Goal: Transaction & Acquisition: Purchase product/service

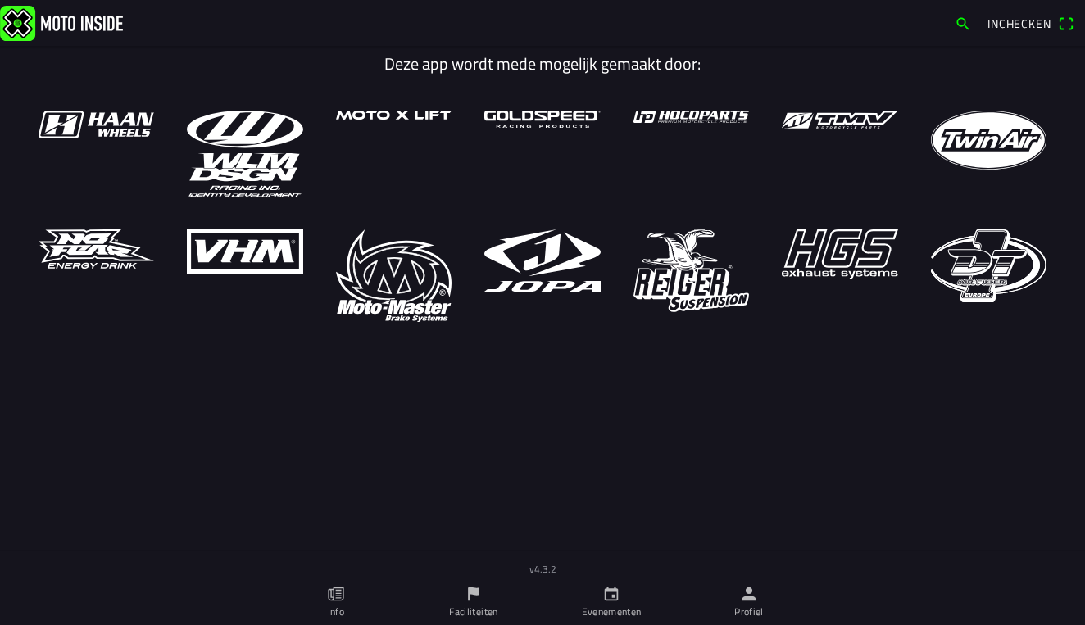
click at [91, 17] on img at bounding box center [61, 22] width 123 height 35
click at [617, 601] on icon "calendar" at bounding box center [612, 594] width 14 height 14
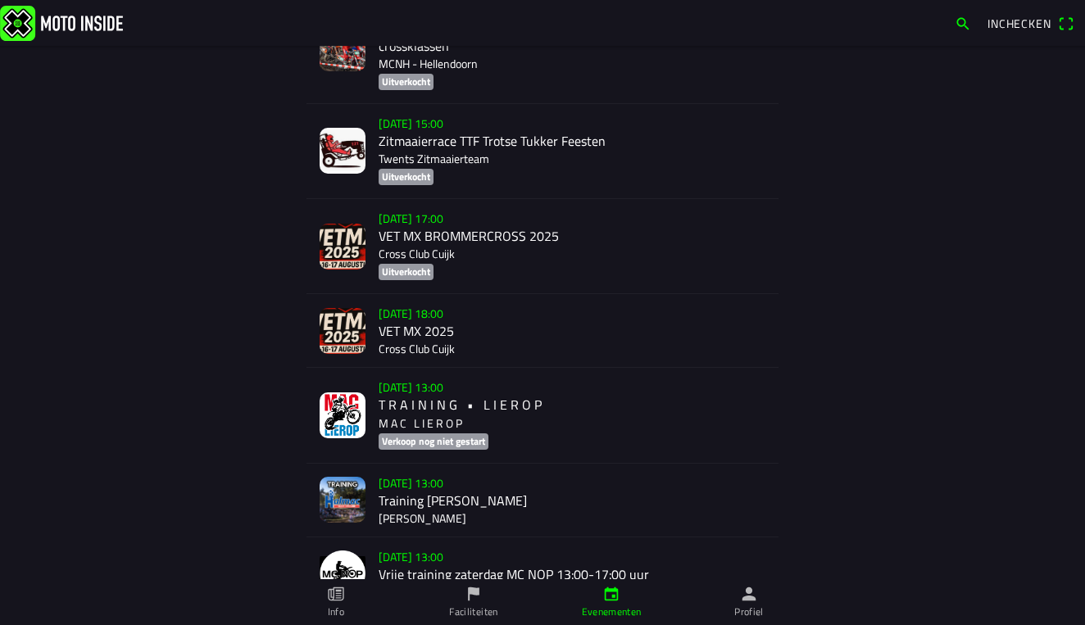
scroll to position [371, 0]
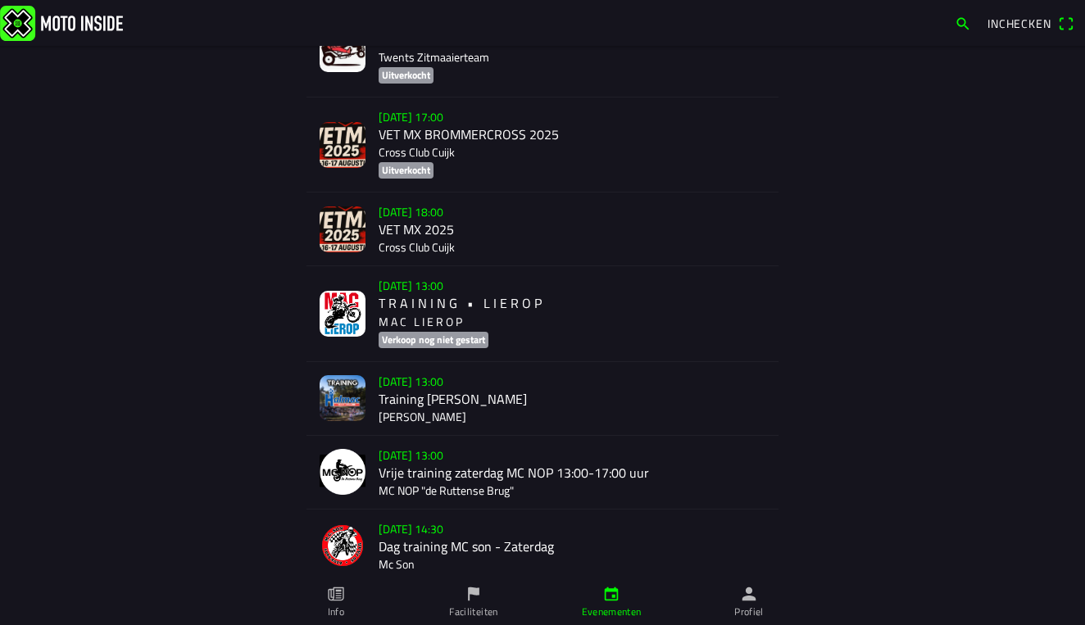
click at [442, 307] on div "[DATE] 13:00 T R A I N I N G • L I E R O P M A C L I E R O P Verkoop nog niet g…" at bounding box center [572, 313] width 387 height 94
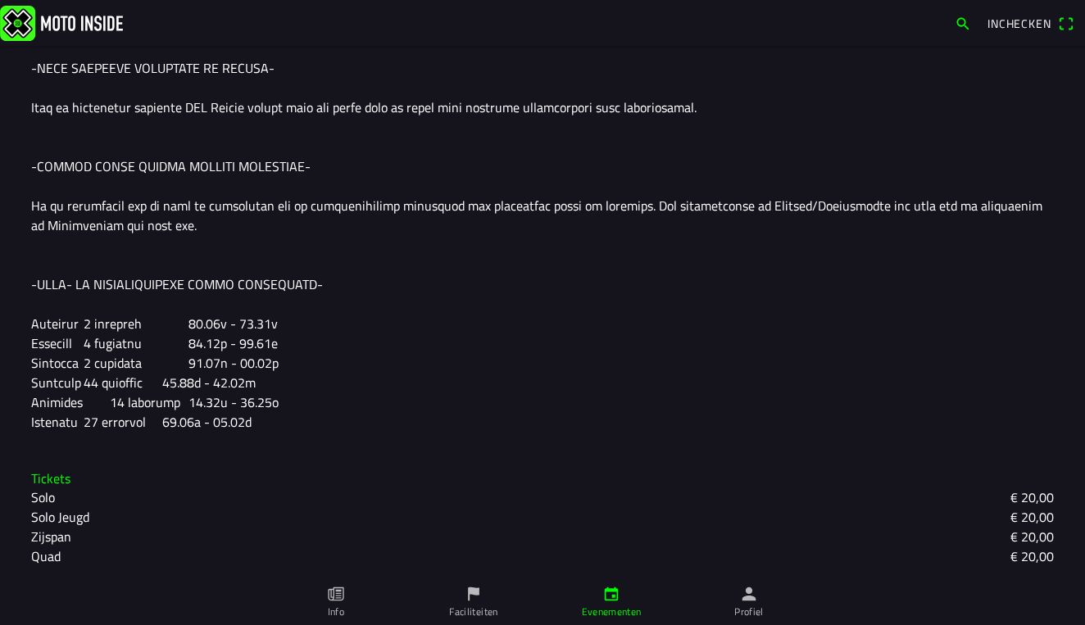
scroll to position [777, 0]
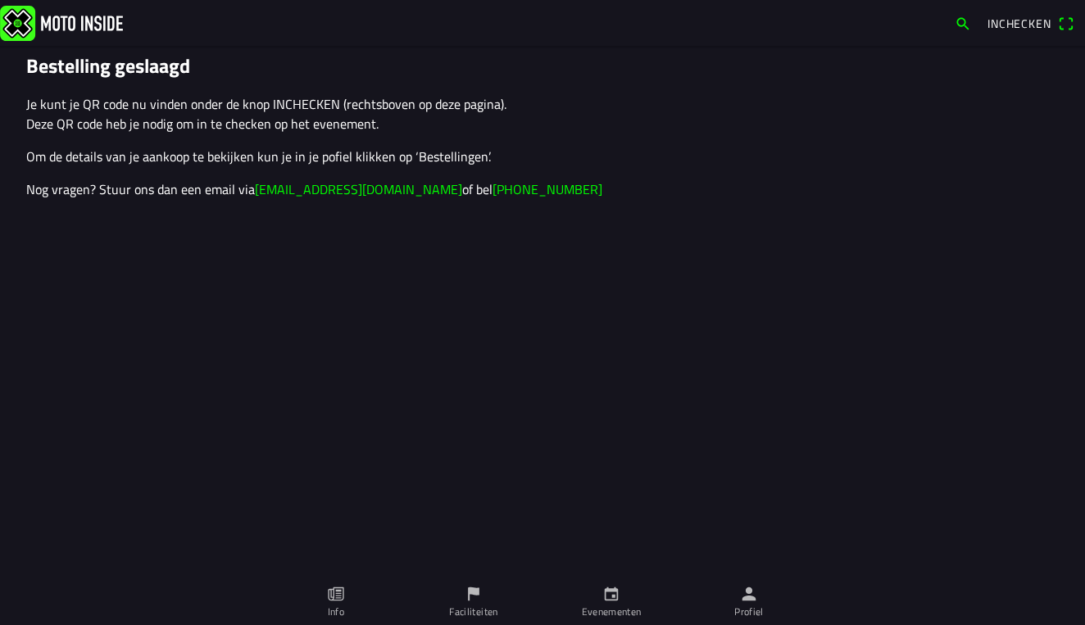
click at [738, 599] on link "Profiel" at bounding box center [749, 602] width 138 height 46
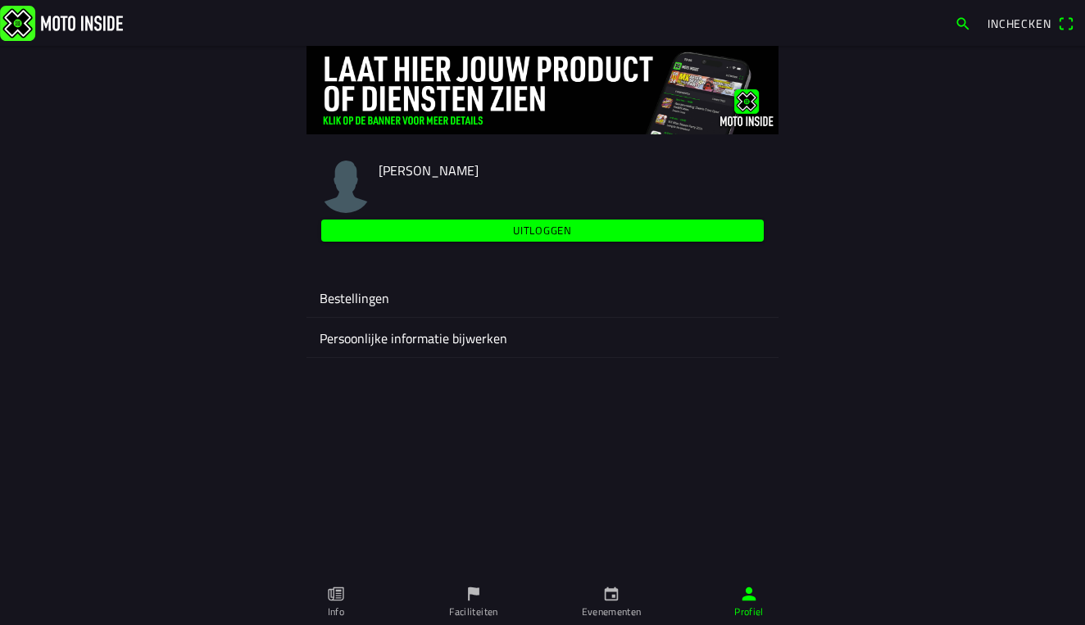
click at [0, 0] on slot "Uitloggen" at bounding box center [0, 0] width 0 height 0
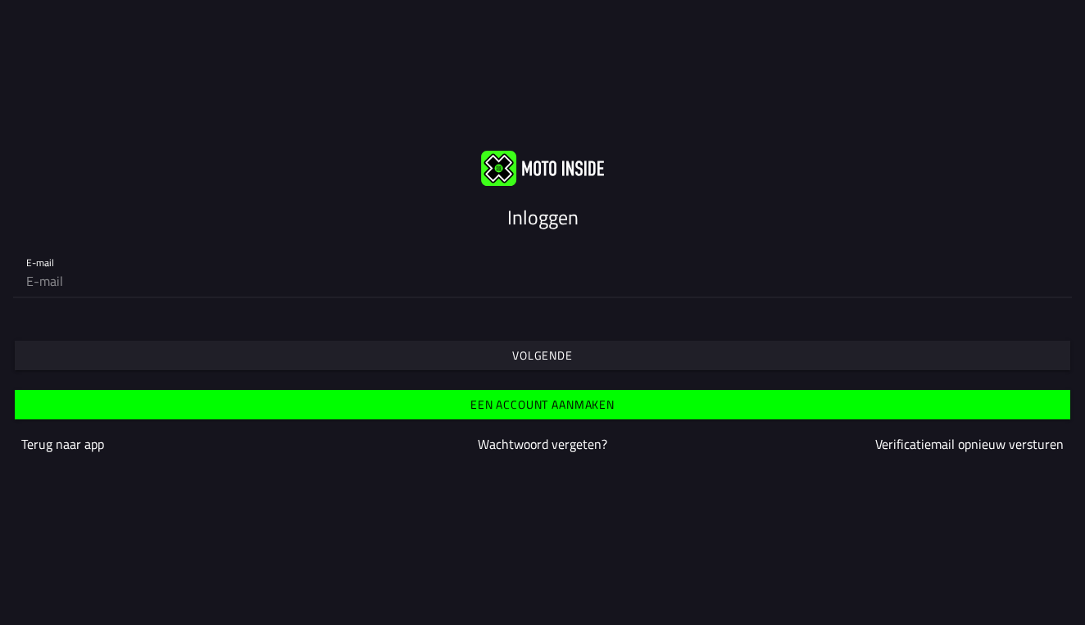
click at [310, 319] on div "Volgende" at bounding box center [542, 340] width 1085 height 59
click at [297, 342] on span "Volgende" at bounding box center [542, 355] width 1030 height 29
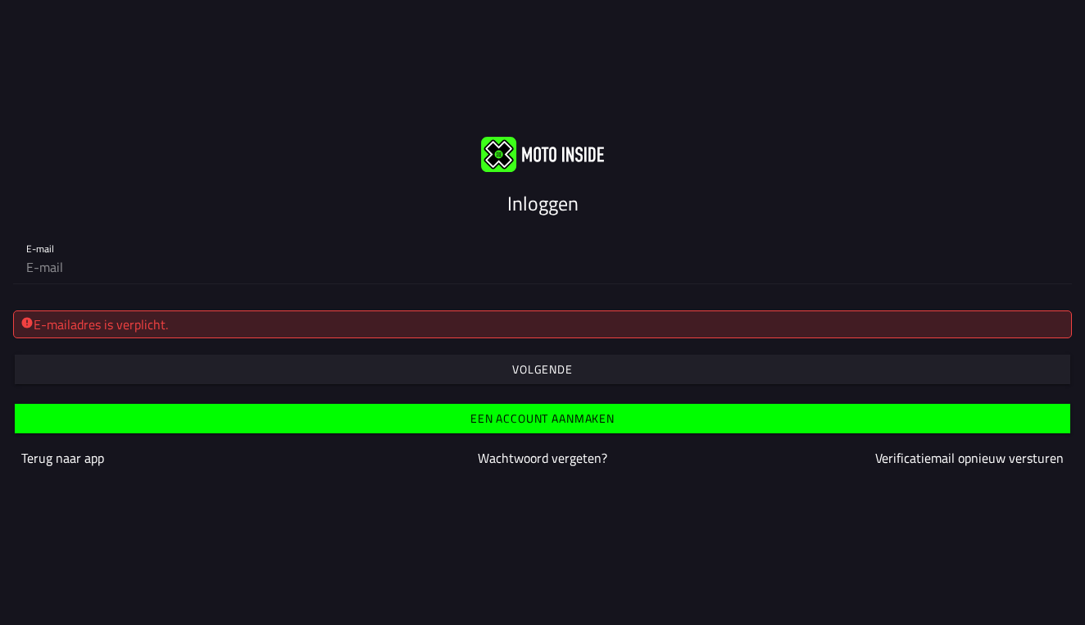
click at [315, 324] on div "E-mailadres is verplicht." at bounding box center [542, 325] width 1044 height 20
click at [298, 299] on div "E-mailadres is verplicht. Volgende" at bounding box center [542, 340] width 1085 height 87
click at [301, 261] on input "email" at bounding box center [542, 267] width 1032 height 33
type input "benny@delponte.be"
click at [609, 369] on span "button" at bounding box center [542, 369] width 1030 height 29
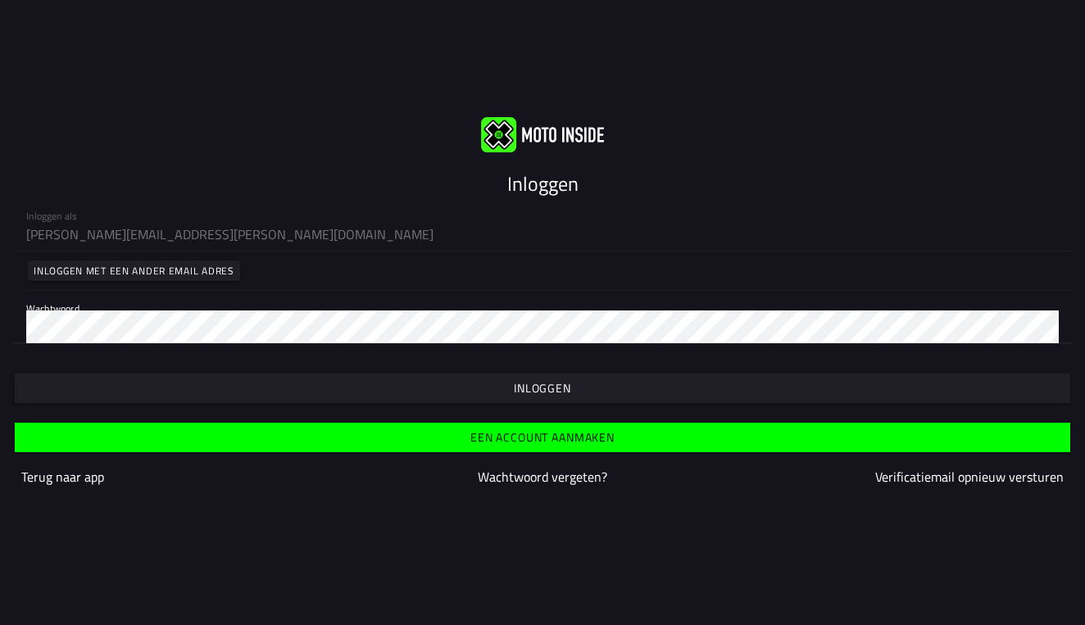
type input "benny.nieuwland@icloud.com"
click at [578, 390] on span "button" at bounding box center [542, 388] width 1030 height 29
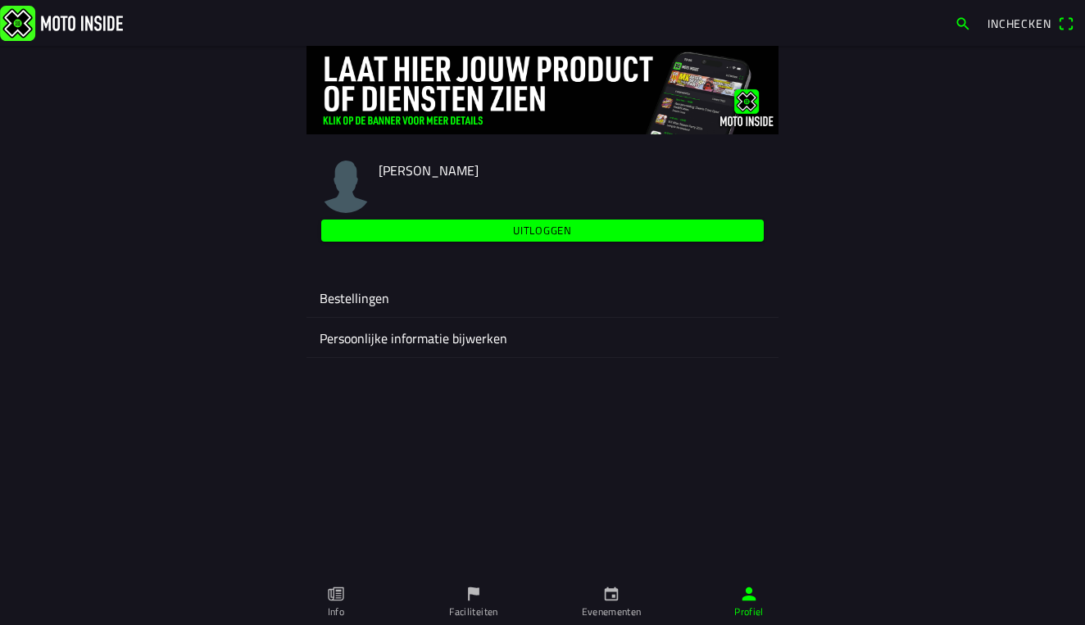
click at [610, 611] on ion-label "Evenementen" at bounding box center [612, 612] width 60 height 15
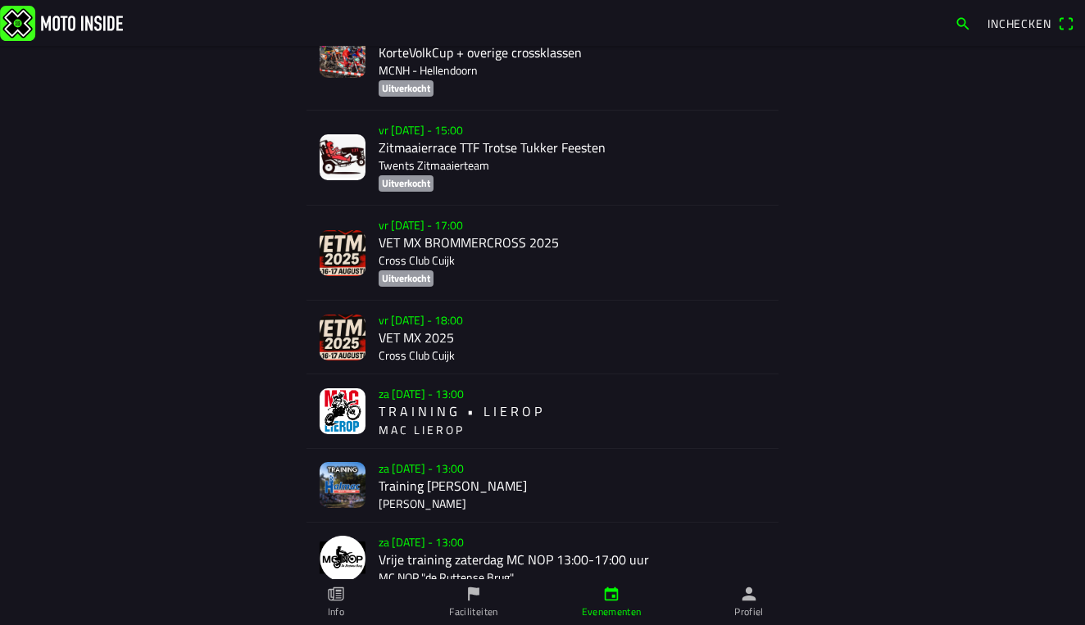
scroll to position [373, 0]
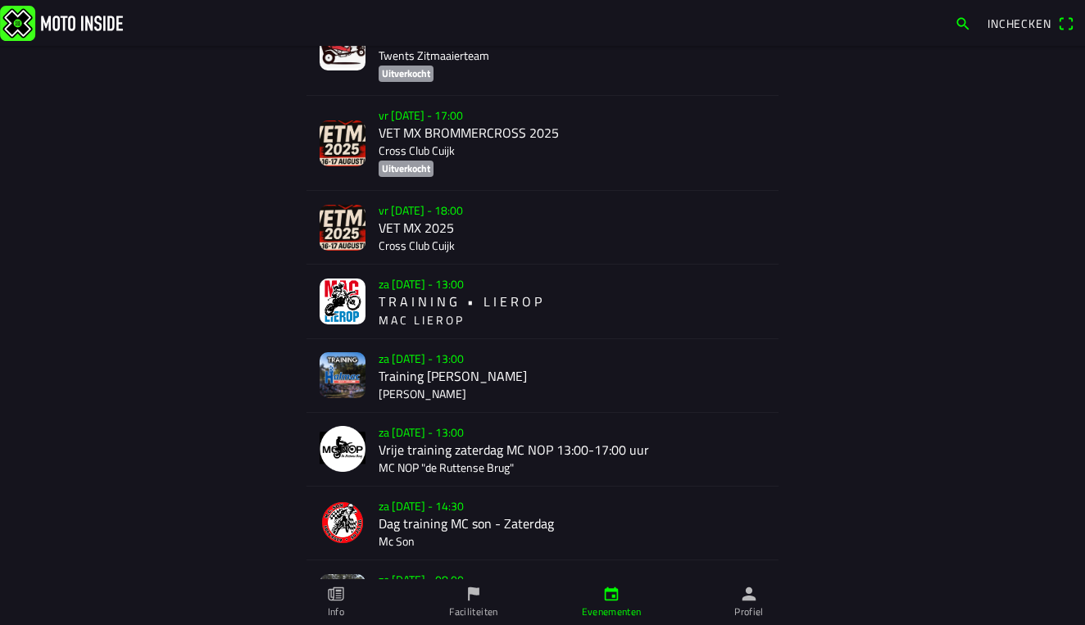
click at [444, 298] on div "za 16 aug. - 13:00 T R A I N I N G • L I E R O P M A C L I E R O P" at bounding box center [572, 301] width 387 height 73
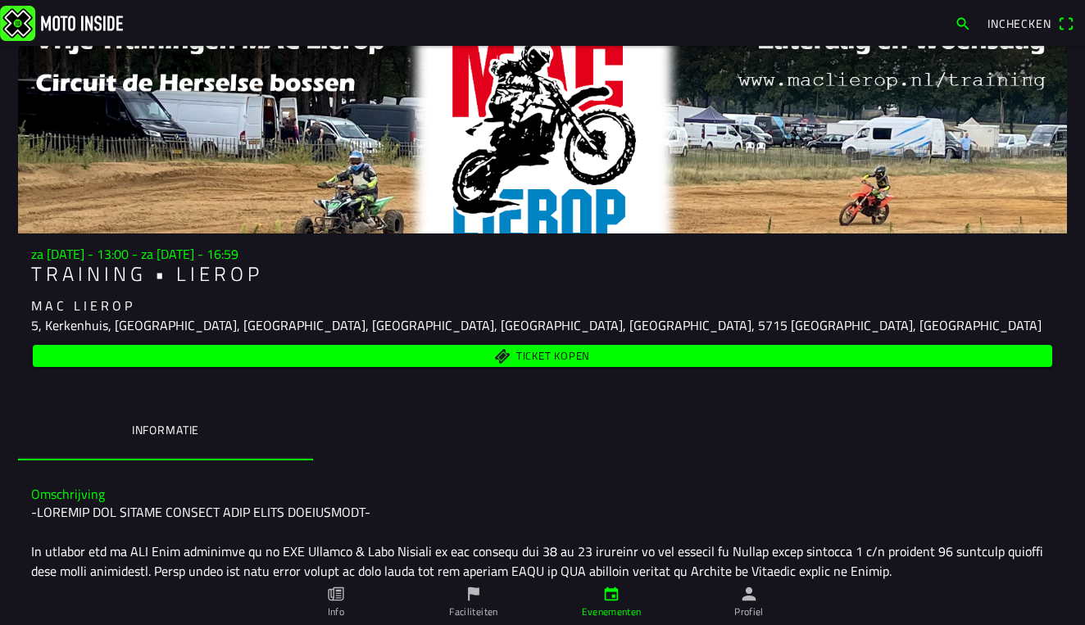
click at [539, 356] on span "Ticket kopen" at bounding box center [553, 356] width 74 height 11
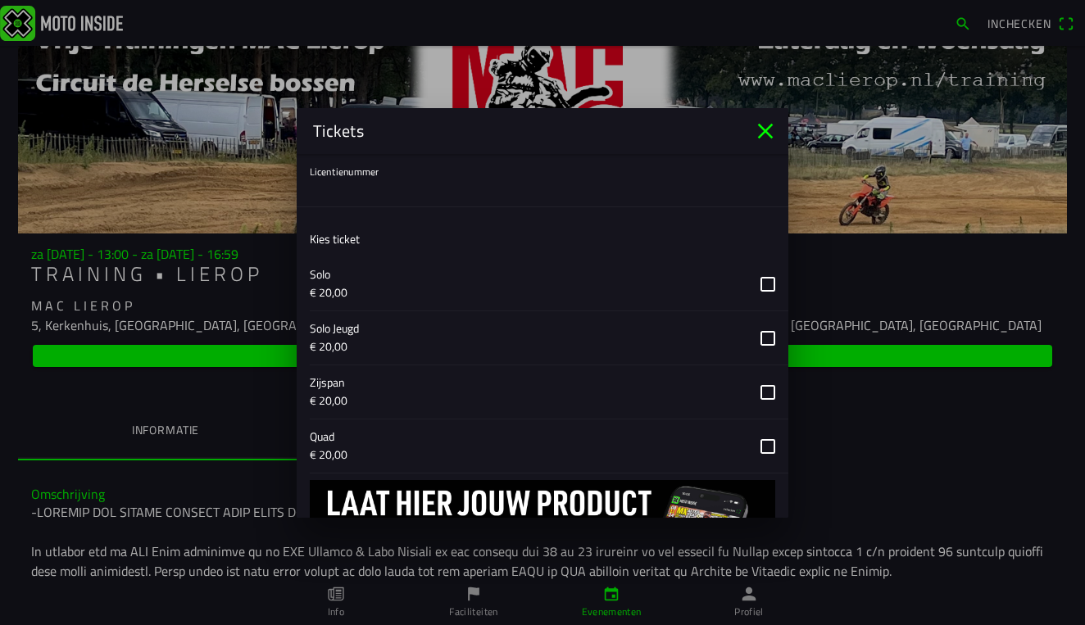
scroll to position [514, 0]
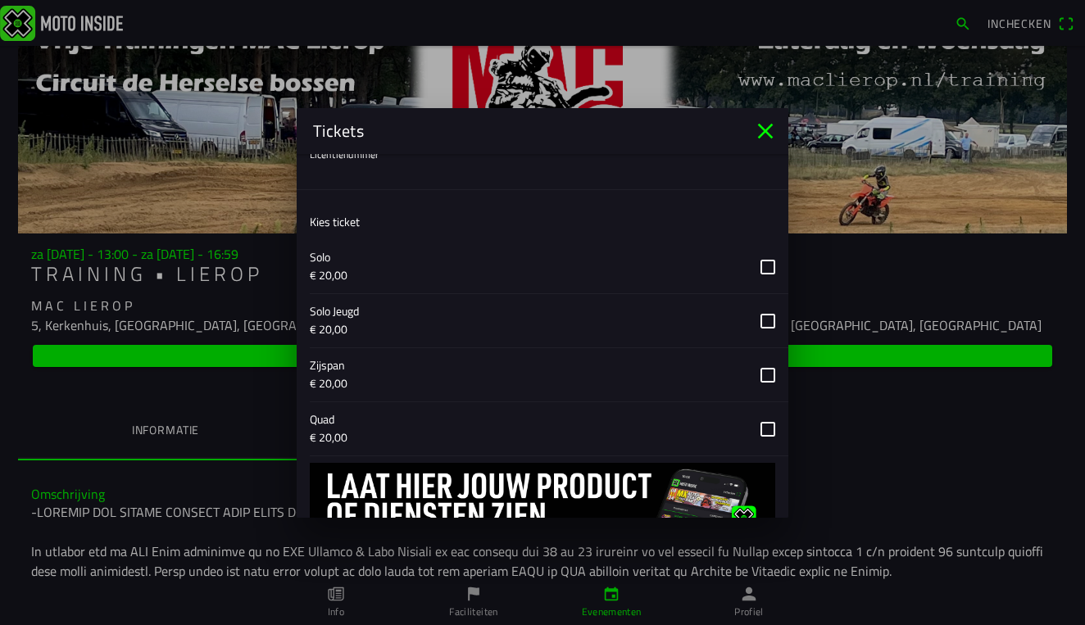
click at [387, 418] on button "button" at bounding box center [549, 428] width 478 height 53
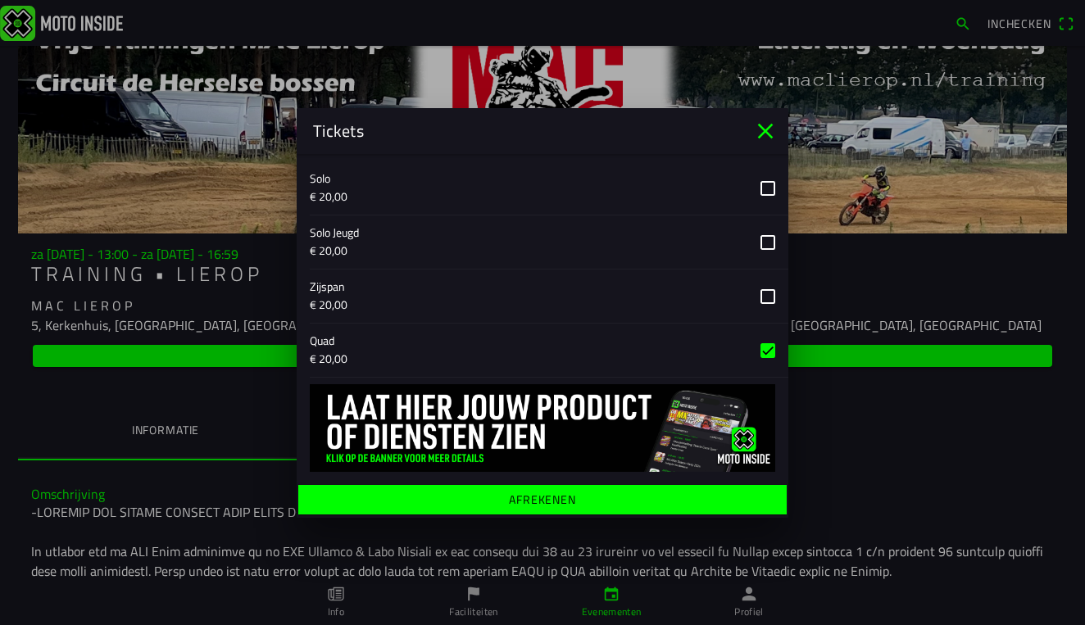
scroll to position [592, 0]
click at [501, 497] on span "Afrekenen" at bounding box center [542, 498] width 463 height 29
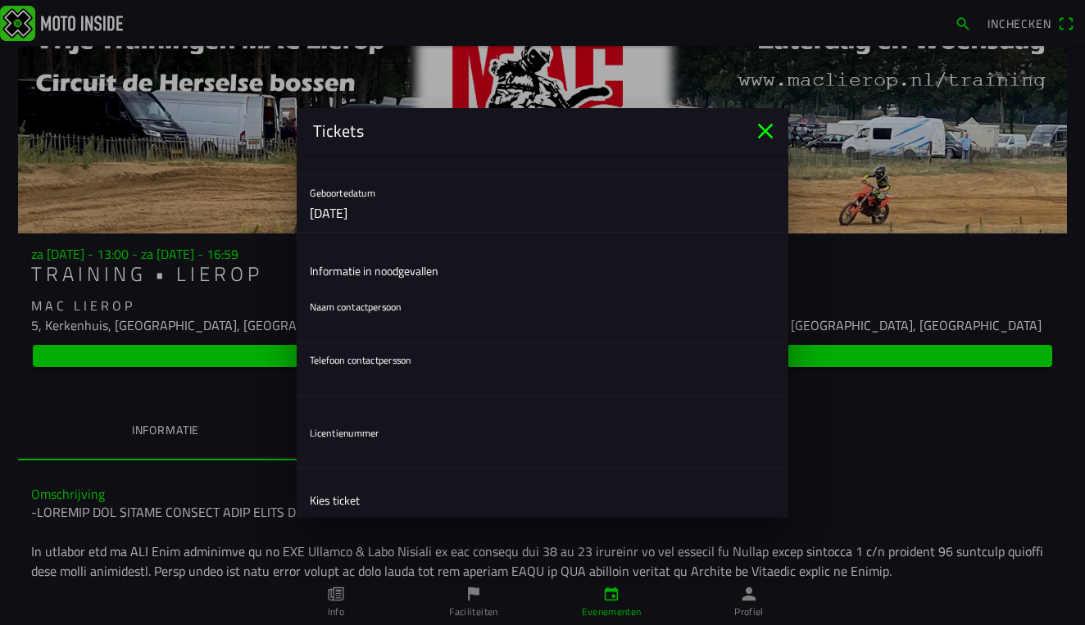
scroll to position [249, 0]
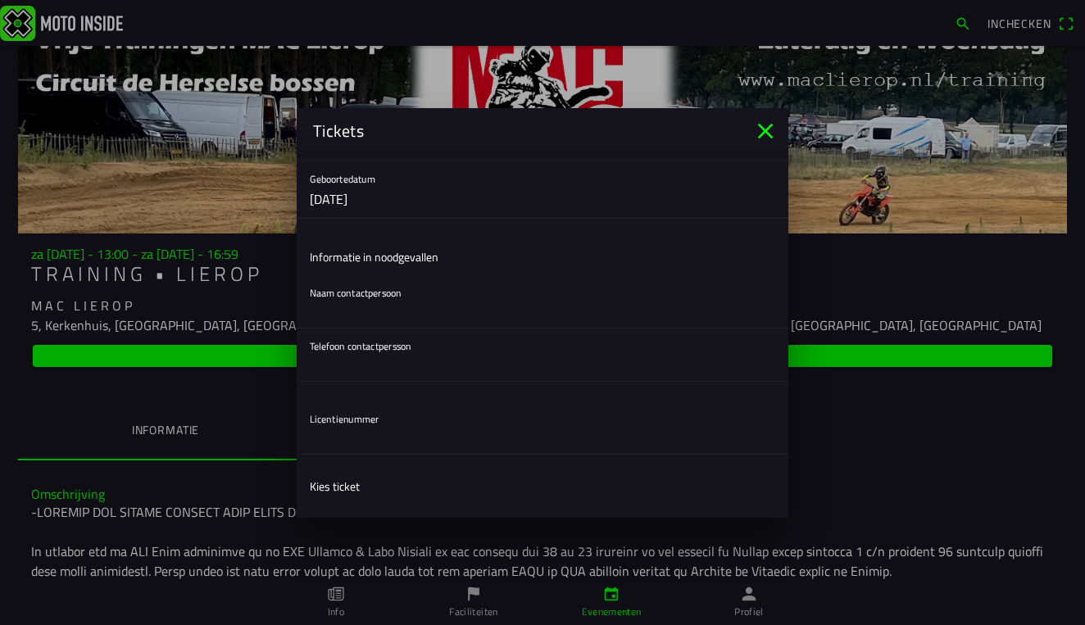
click at [433, 331] on div "Telefoon contactpersson" at bounding box center [542, 355] width 465 height 52
click at [437, 304] on input "text" at bounding box center [542, 311] width 465 height 33
click at [381, 372] on input "text" at bounding box center [542, 364] width 465 height 33
click at [382, 317] on input "text" at bounding box center [542, 311] width 465 height 33
click at [349, 345] on div "Telefoon contactpersson" at bounding box center [542, 355] width 465 height 52
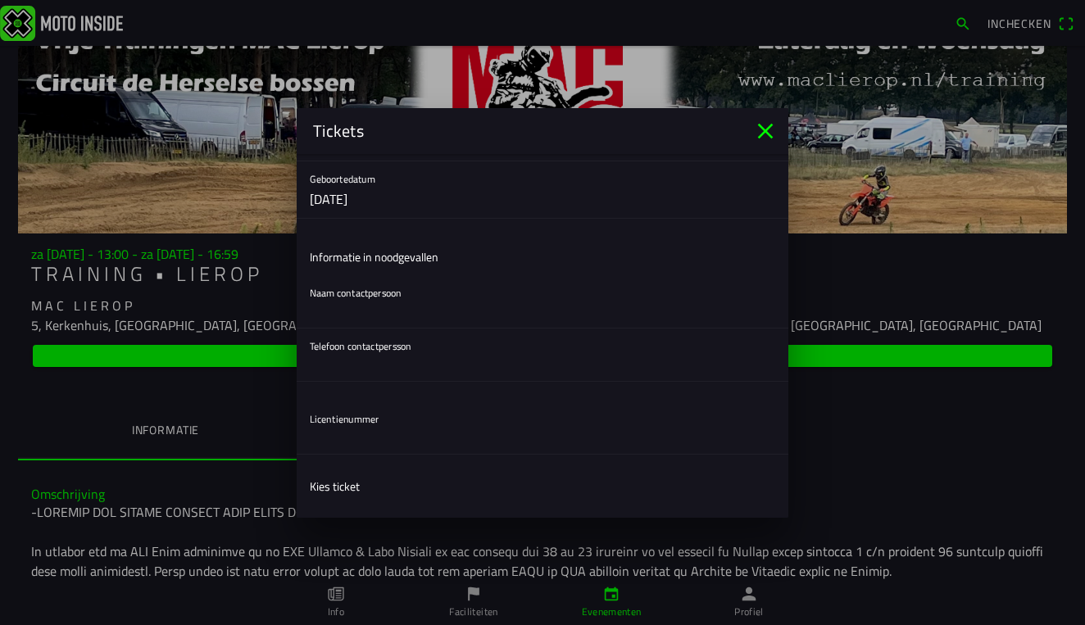
click at [375, 285] on div "Naam contactpersoon" at bounding box center [542, 301] width 465 height 52
click at [375, 292] on div "Naam contactpersoon" at bounding box center [542, 301] width 465 height 52
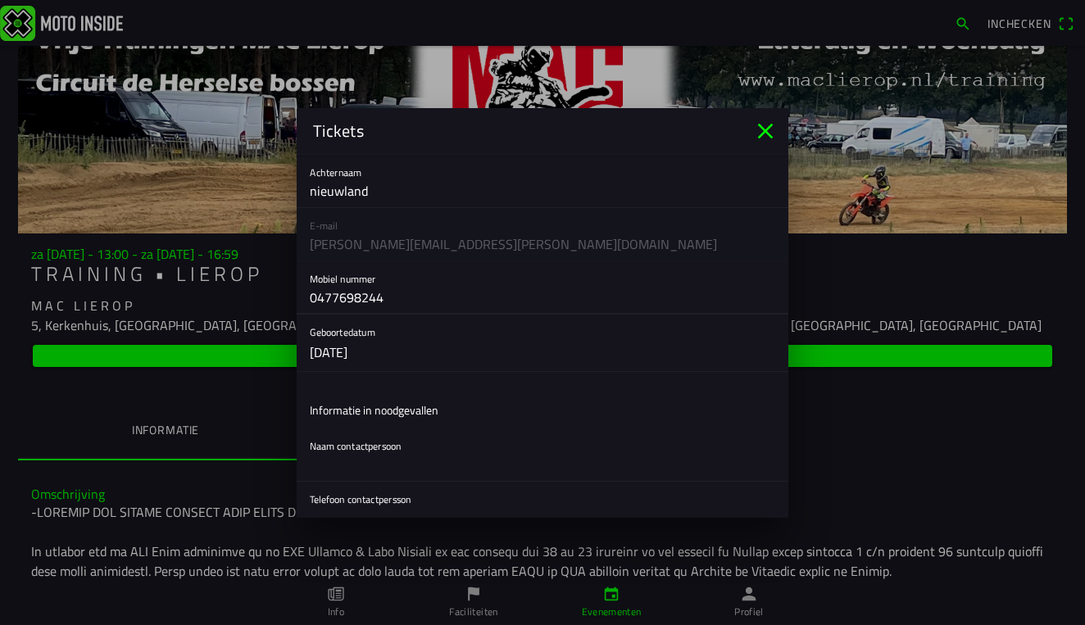
scroll to position [124, 0]
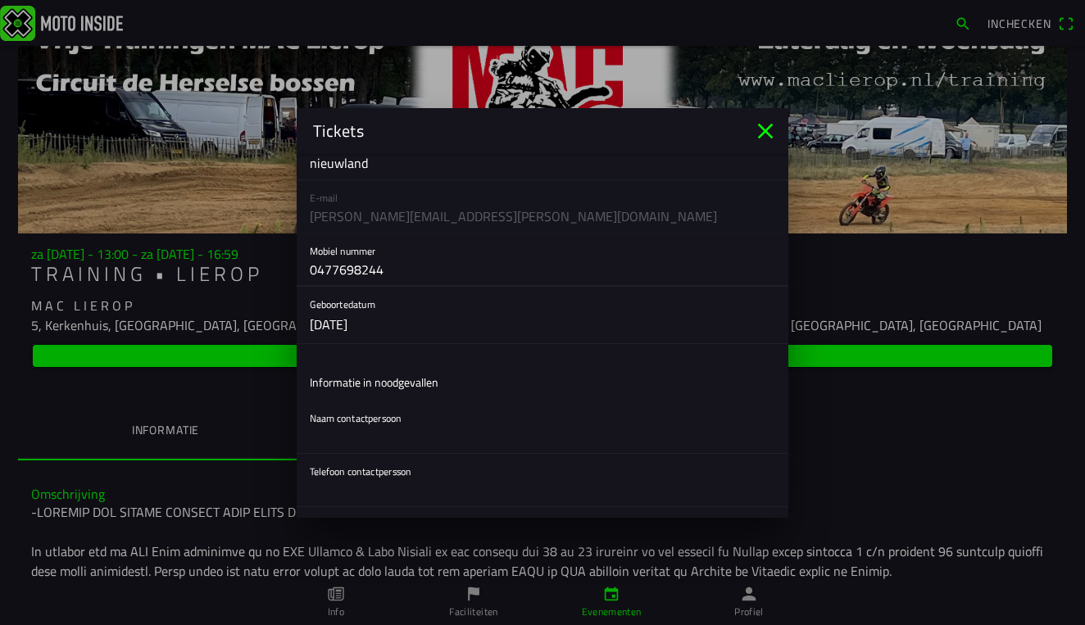
type input "0477698244"
click at [369, 445] on input "text" at bounding box center [542, 436] width 465 height 33
click at [387, 419] on div "Naam contactpersoon" at bounding box center [542, 427] width 465 height 52
click at [387, 397] on ion-list-header "Informatie in noodgevallen" at bounding box center [543, 382] width 492 height 37
click at [369, 446] on input "text" at bounding box center [542, 436] width 465 height 33
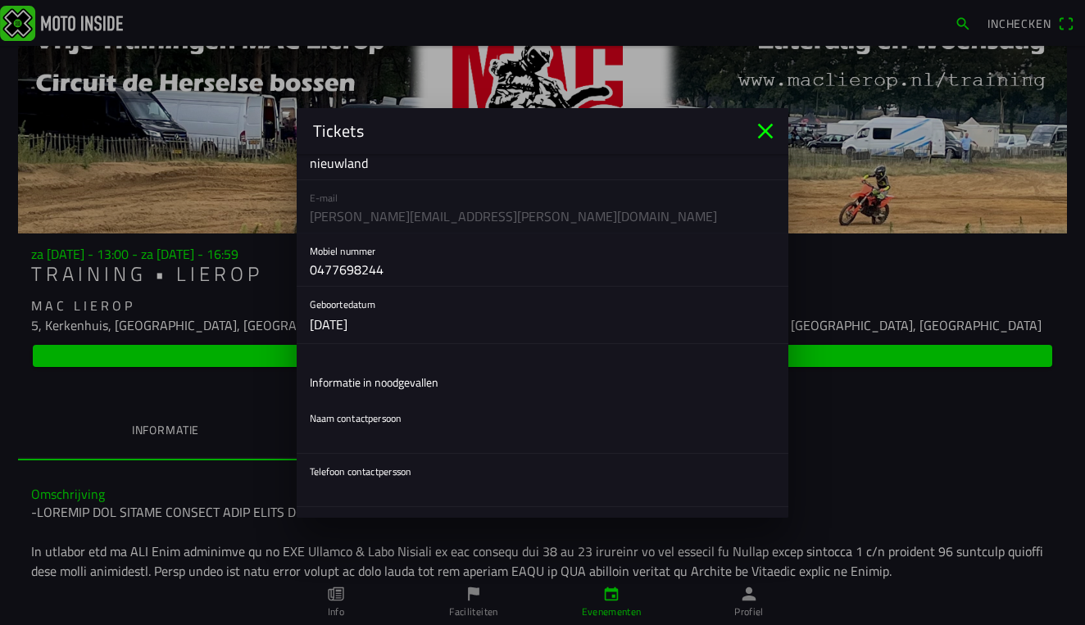
click at [364, 468] on div "Telefoon contactpersson" at bounding box center [542, 480] width 465 height 52
click at [360, 485] on input "text" at bounding box center [542, 490] width 465 height 33
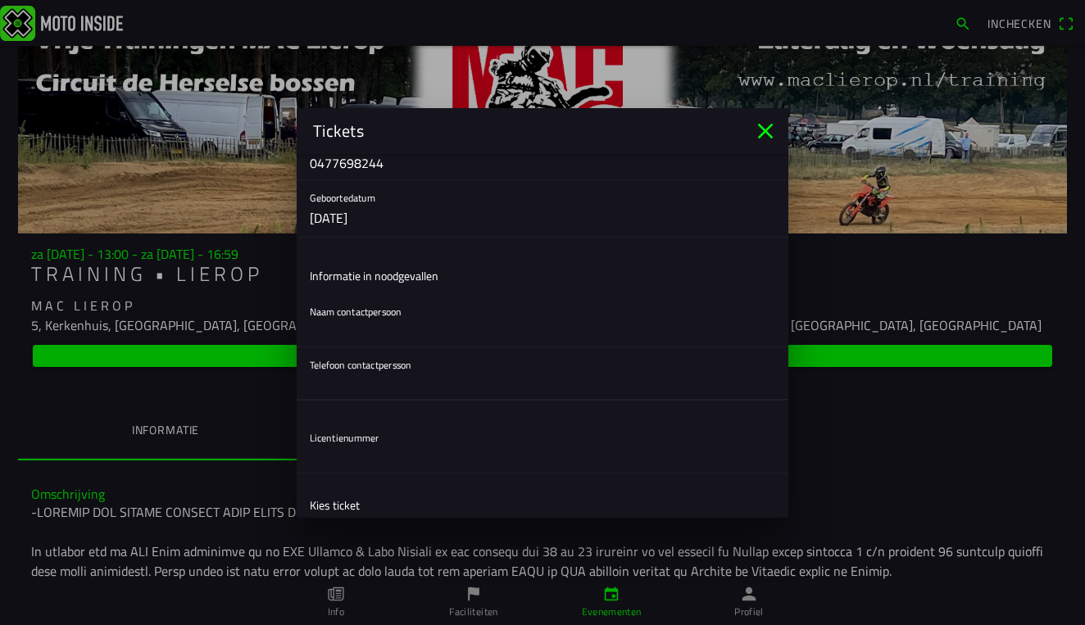
click at [353, 392] on input "text" at bounding box center [542, 383] width 465 height 33
click at [351, 467] on input "text" at bounding box center [542, 456] width 465 height 33
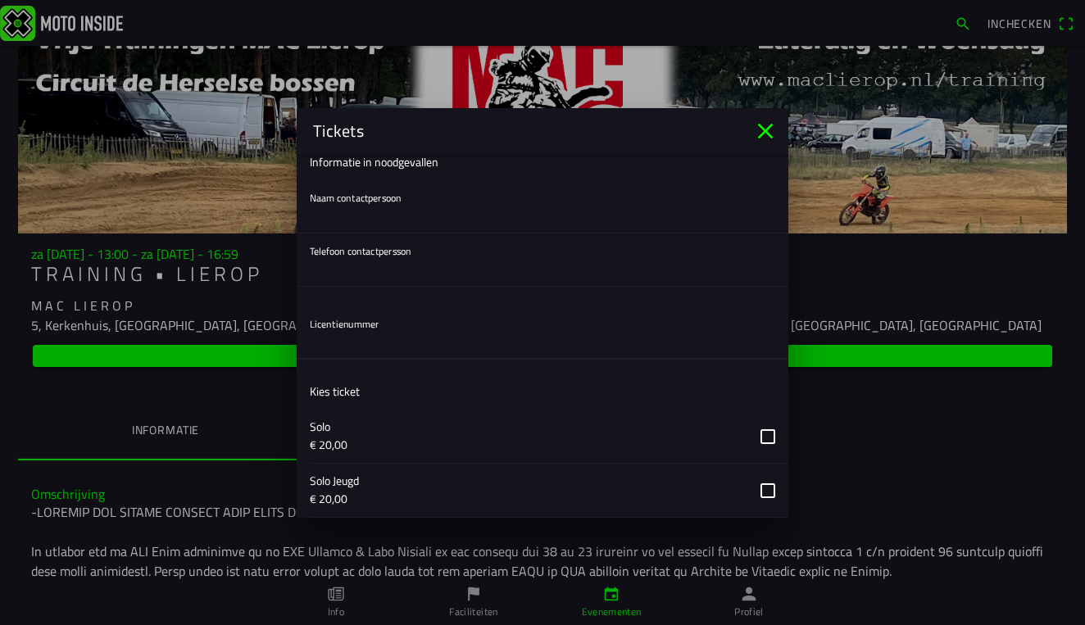
click at [369, 346] on input "text" at bounding box center [542, 342] width 465 height 33
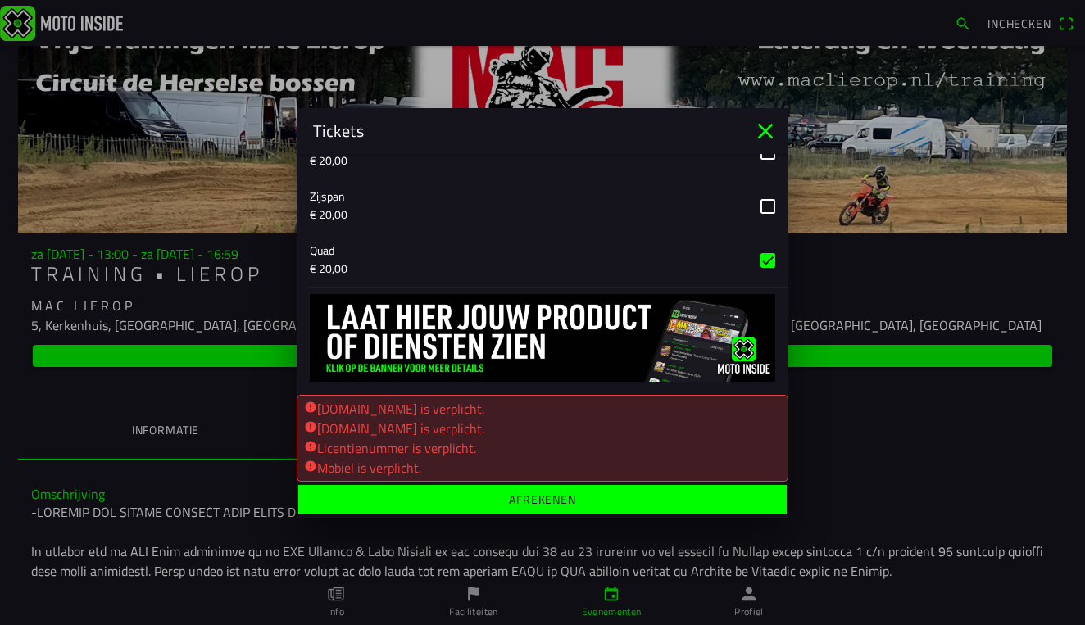
click at [577, 505] on span "Afrekenen" at bounding box center [542, 498] width 463 height 29
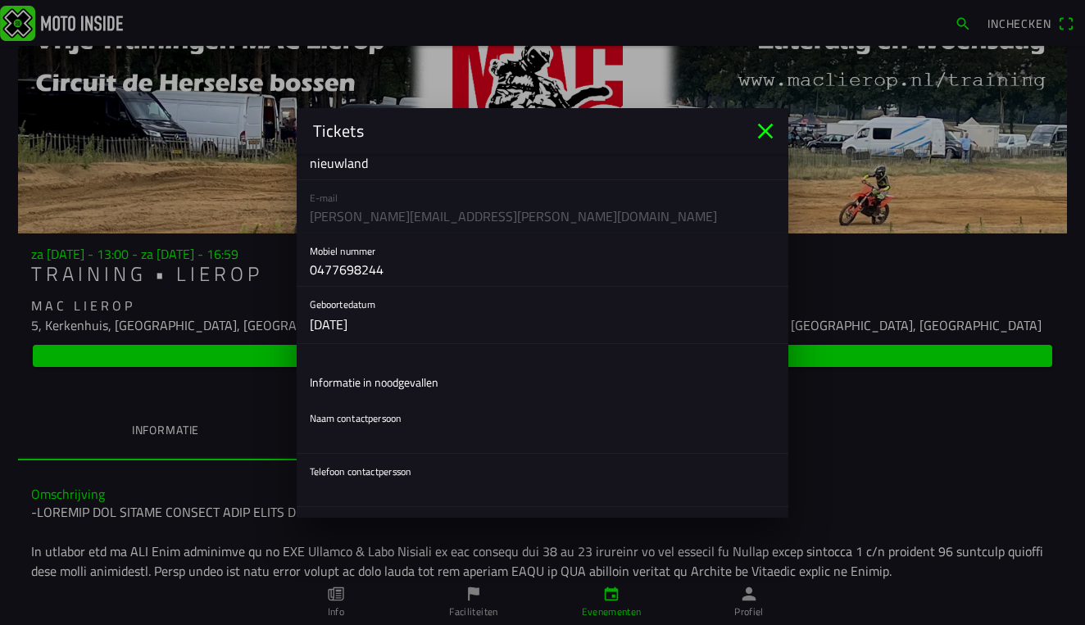
scroll to position [127, 0]
click at [372, 418] on input "text" at bounding box center [542, 433] width 465 height 33
click at [368, 440] on input "text" at bounding box center [542, 433] width 465 height 33
type input "k"
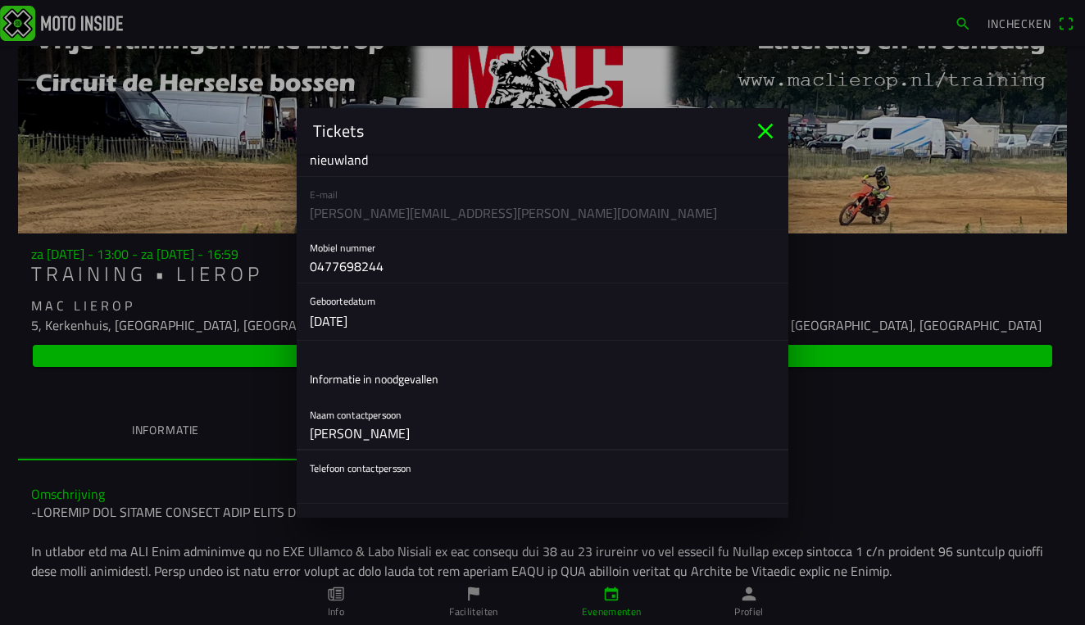
type input "benny"
click at [374, 490] on input "text" at bounding box center [542, 486] width 465 height 33
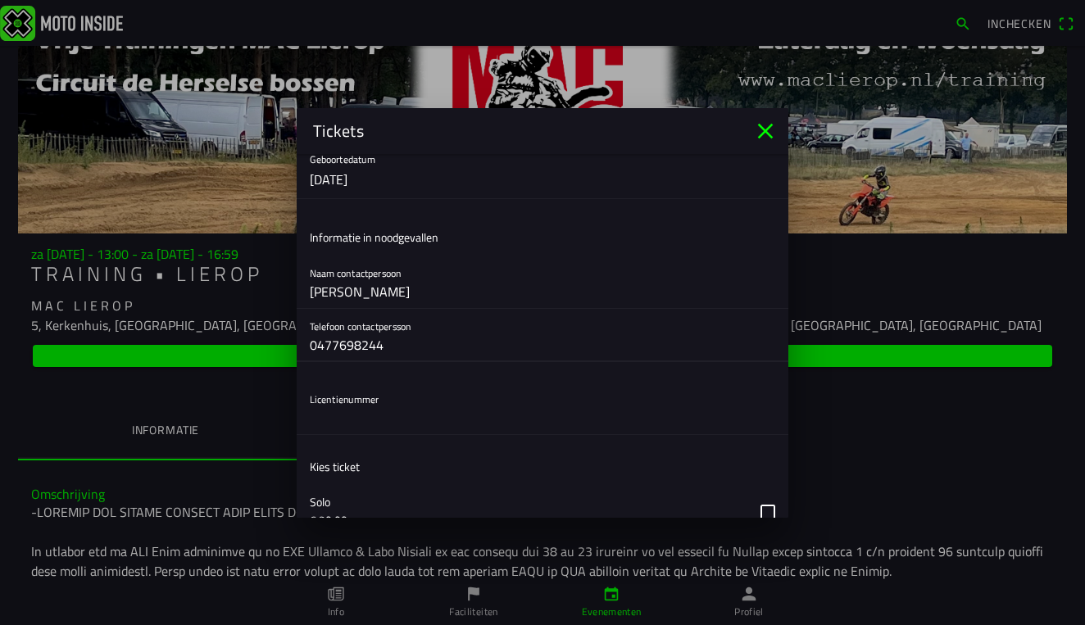
scroll to position [274, 0]
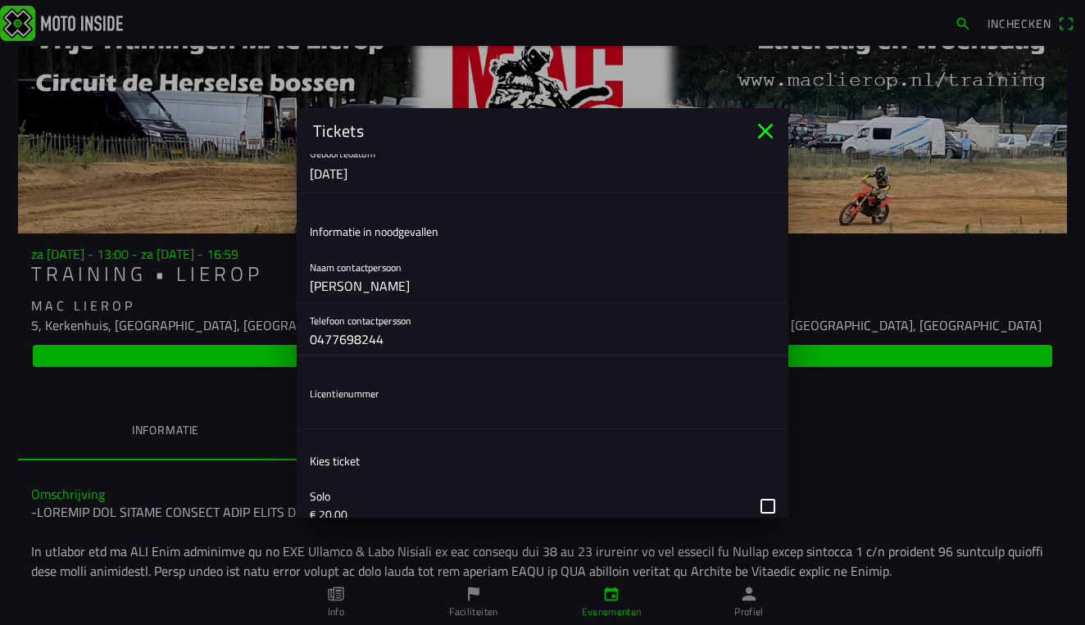
type input "0477698244"
click at [424, 420] on input "text" at bounding box center [542, 412] width 465 height 33
click at [391, 416] on input "text" at bounding box center [542, 412] width 465 height 33
click at [364, 382] on div "Licentienummer" at bounding box center [542, 402] width 465 height 52
click at [364, 410] on input "text" at bounding box center [542, 412] width 465 height 33
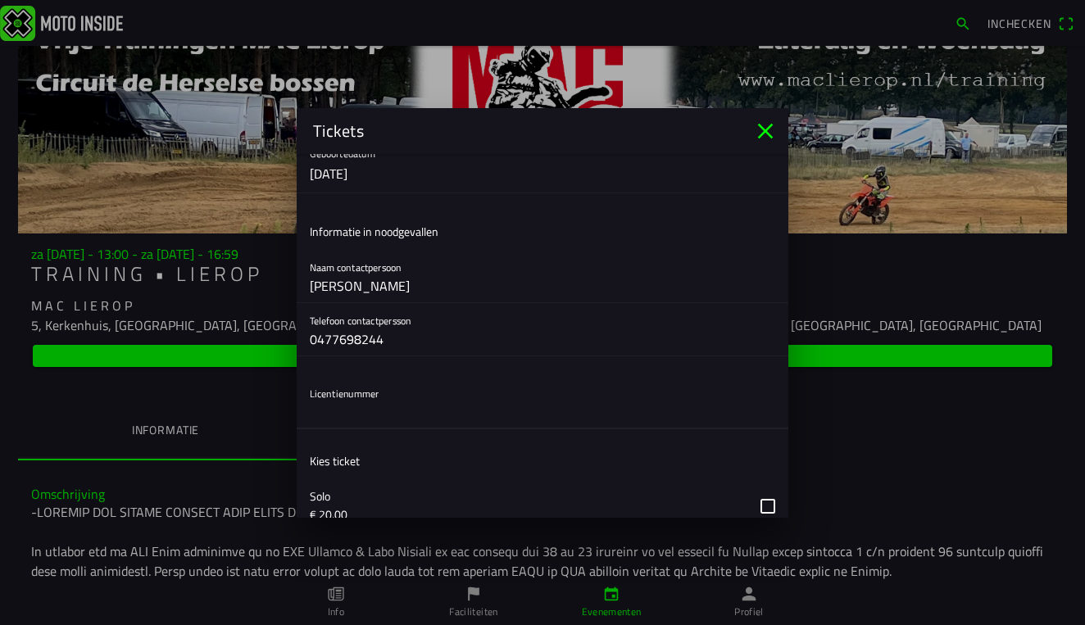
type input "c"
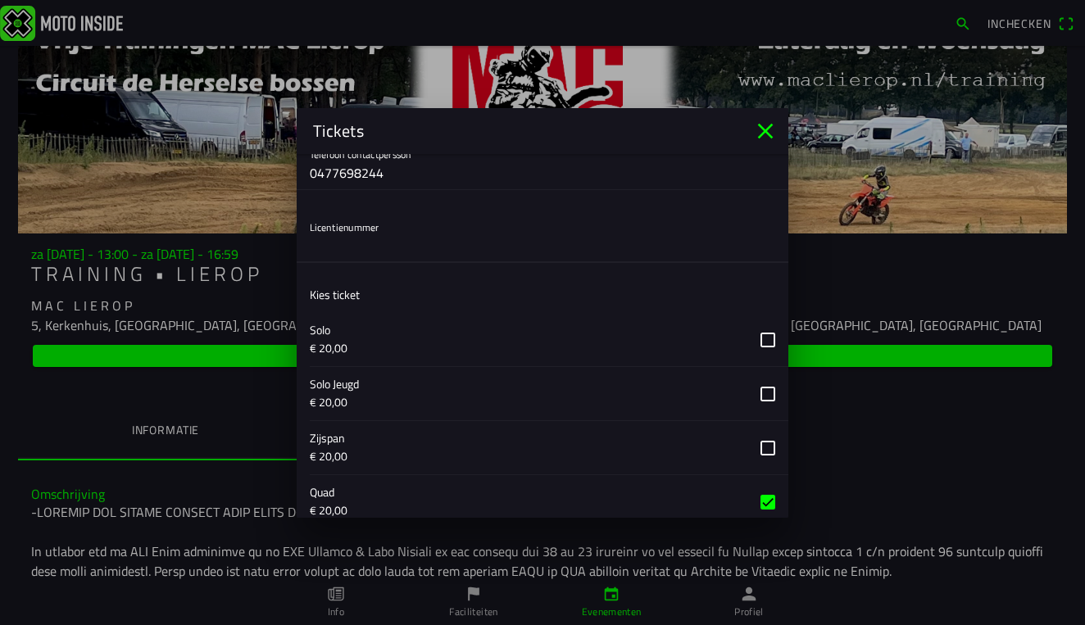
scroll to position [431, 0]
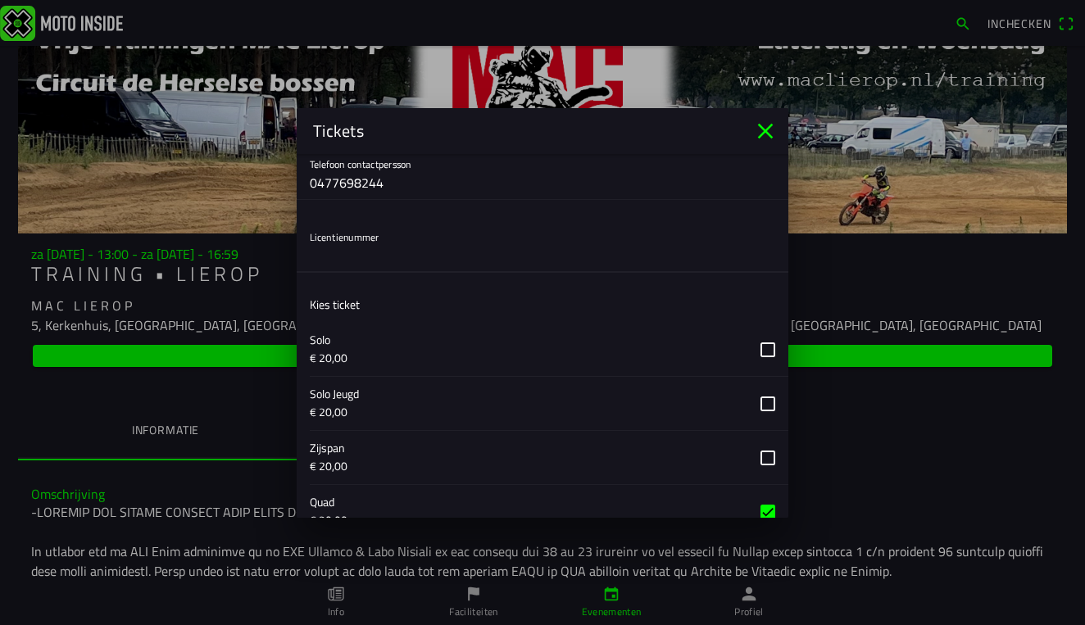
click at [403, 264] on input "text" at bounding box center [542, 255] width 465 height 33
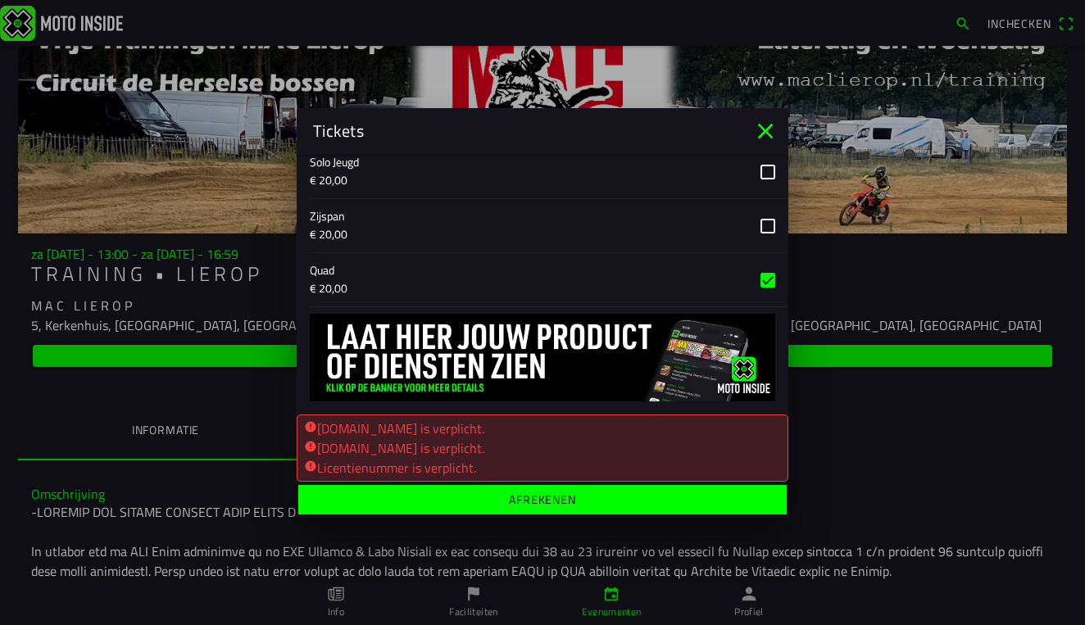
type input "925501"
click at [577, 504] on span "Afrekenen" at bounding box center [542, 498] width 463 height 29
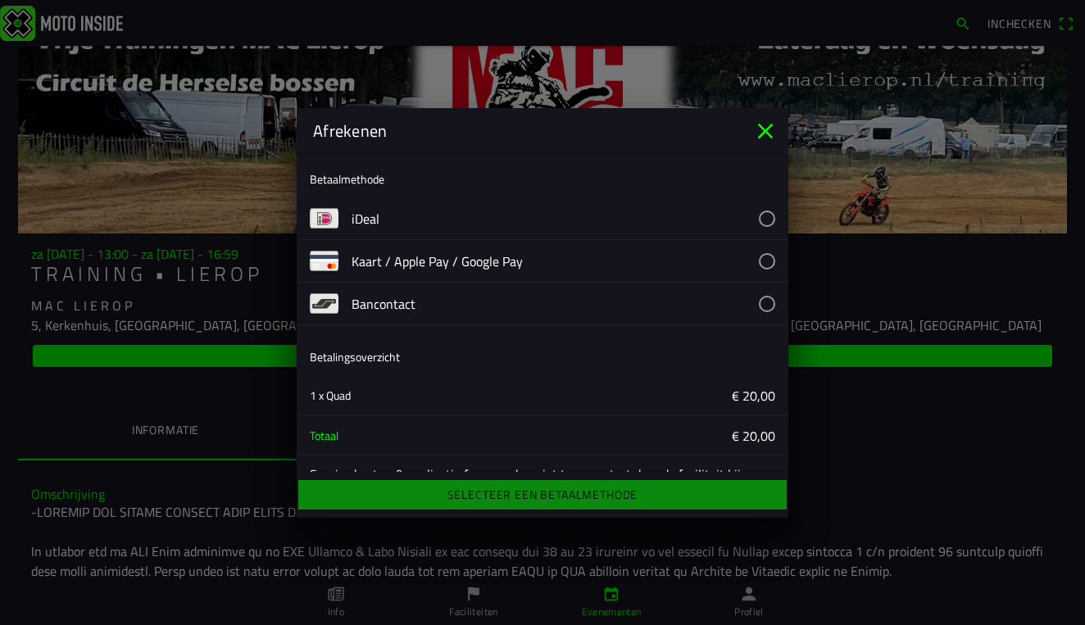
click at [465, 292] on button "button" at bounding box center [569, 304] width 437 height 42
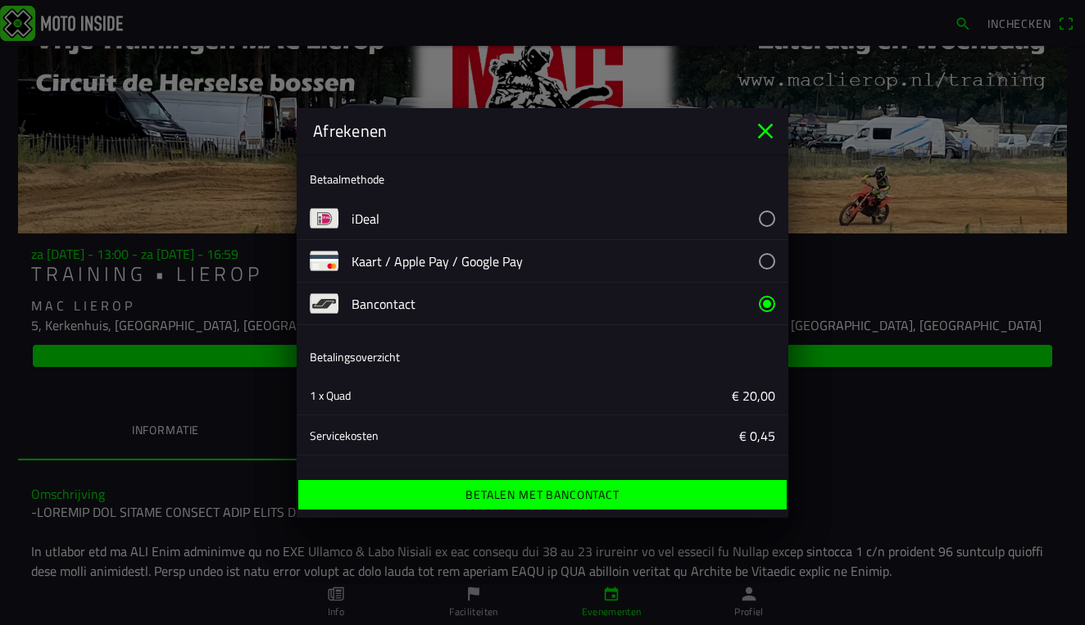
click at [512, 495] on ion-label "Betalen met Bancontact" at bounding box center [541, 494] width 153 height 11
